Goal: Information Seeking & Learning: Understand process/instructions

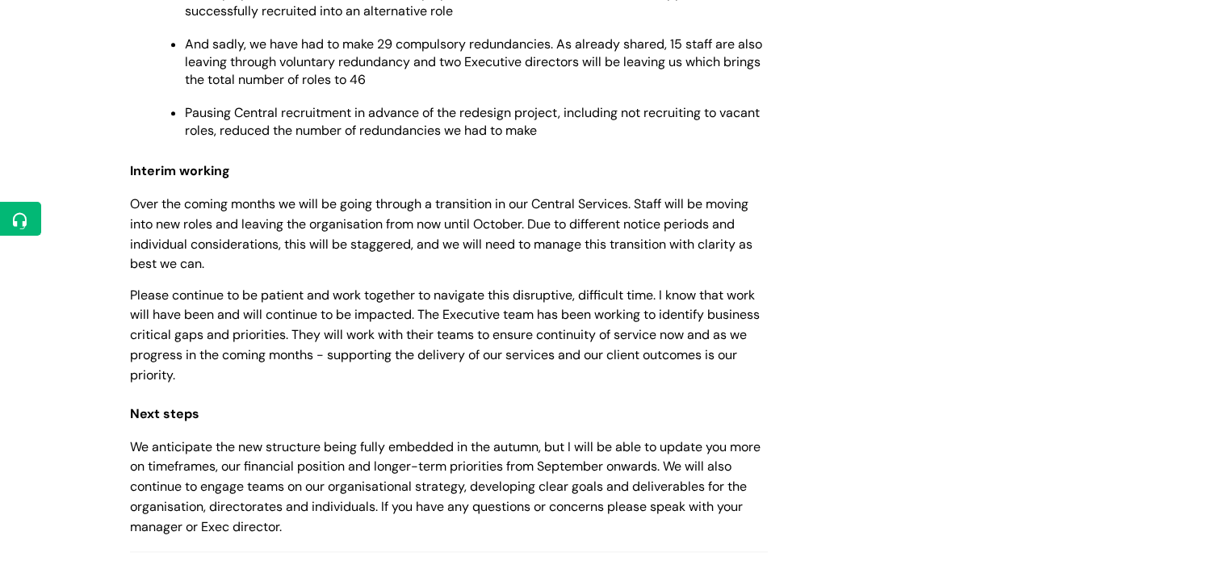
scroll to position [1737, 0]
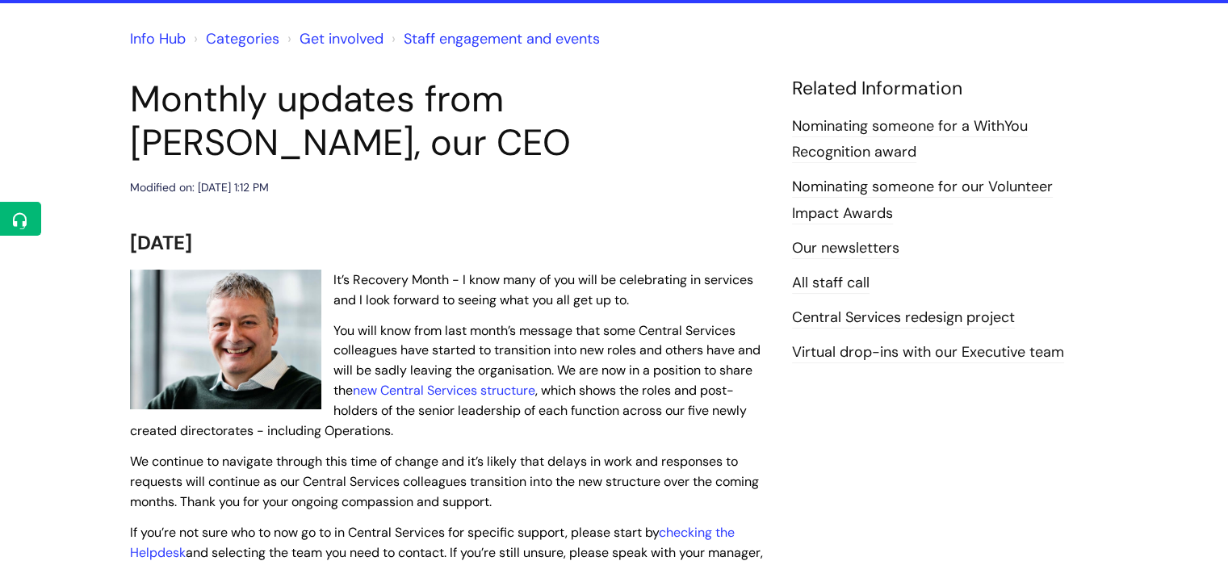
scroll to position [142, 0]
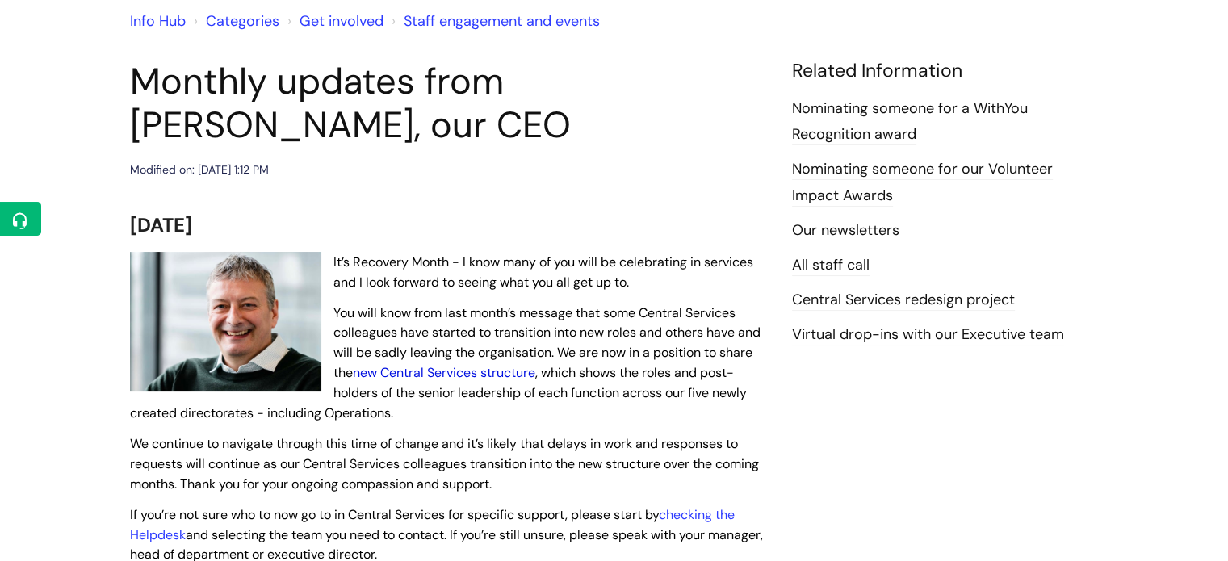
click at [443, 371] on link "new Central Services structure" at bounding box center [444, 372] width 182 height 17
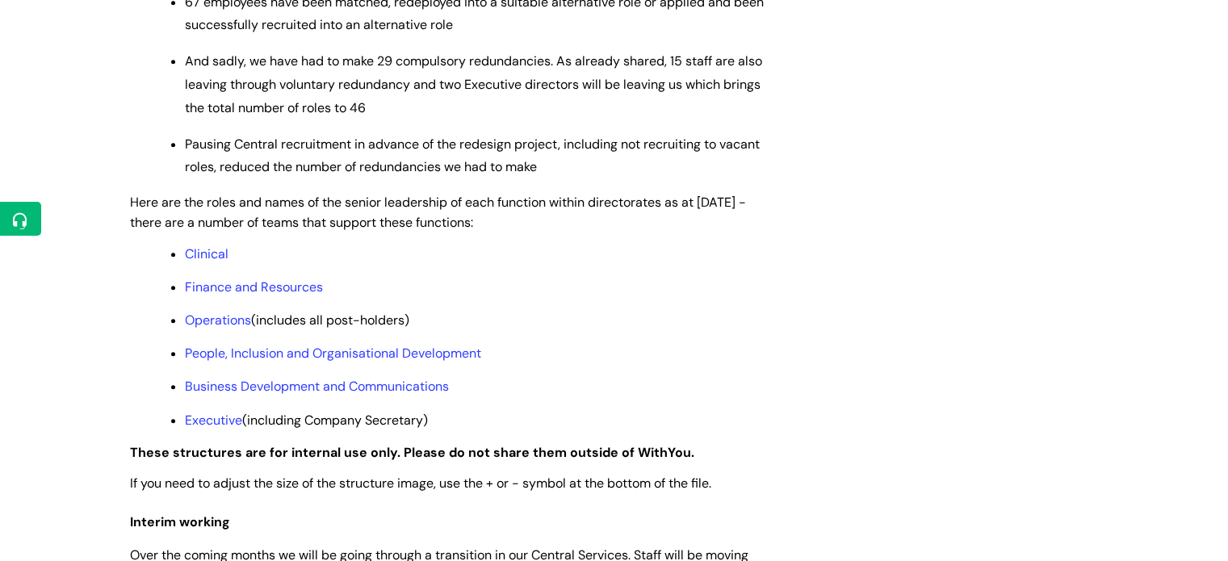
scroll to position [1185, 0]
click at [342, 394] on link "Business Development and Communications" at bounding box center [317, 385] width 264 height 17
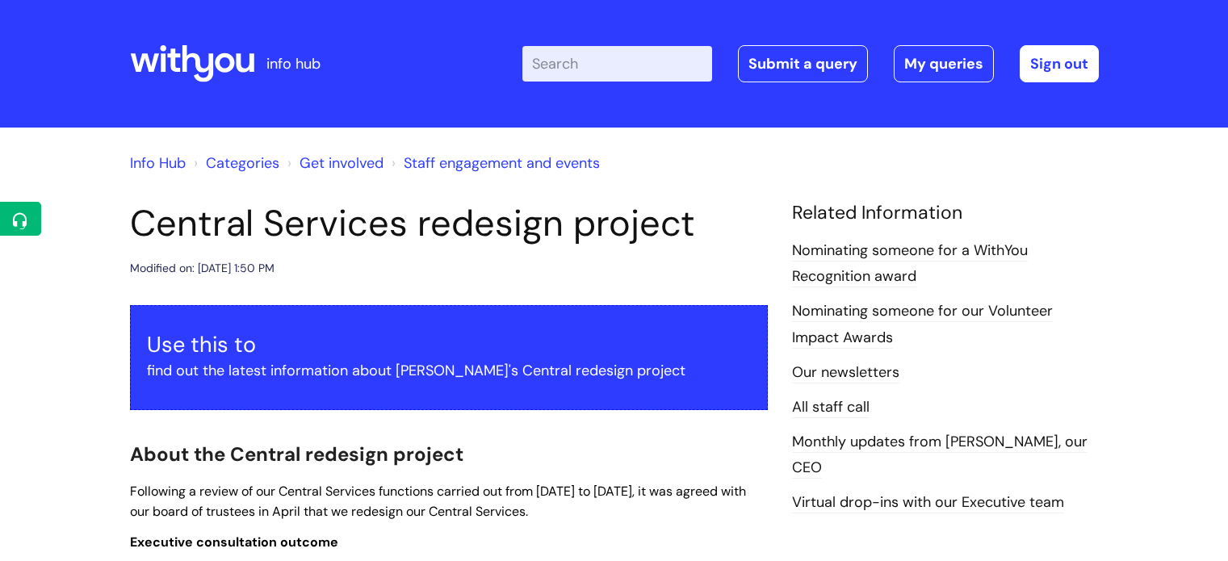
scroll to position [1185, 0]
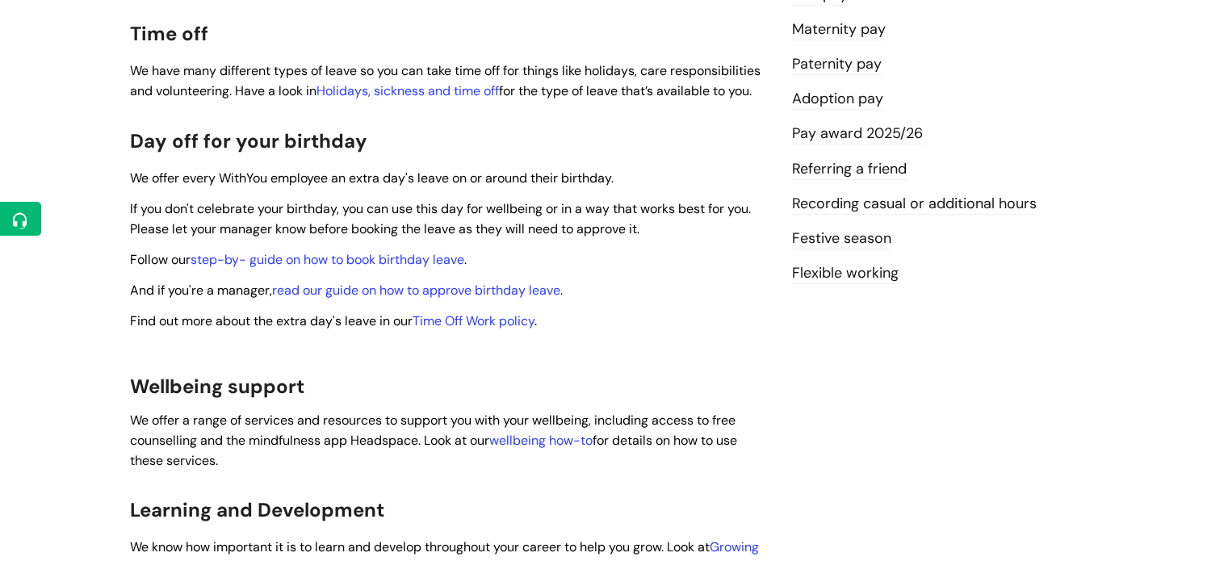
scroll to position [463, 0]
click at [367, 252] on link "step-by- guide on how to book birthday leave" at bounding box center [327, 260] width 274 height 17
